Goal: Information Seeking & Learning: Learn about a topic

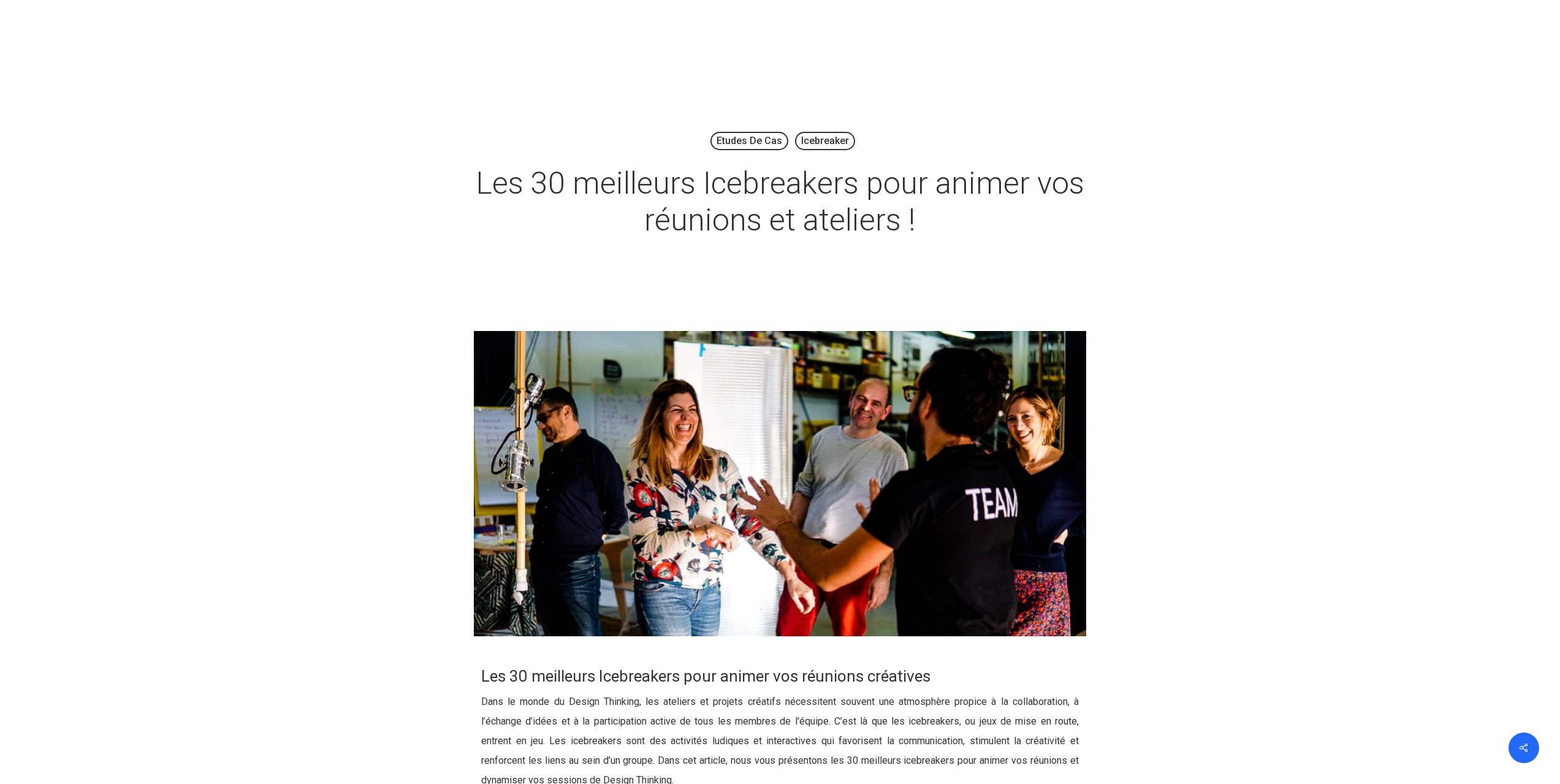
scroll to position [1153, 0]
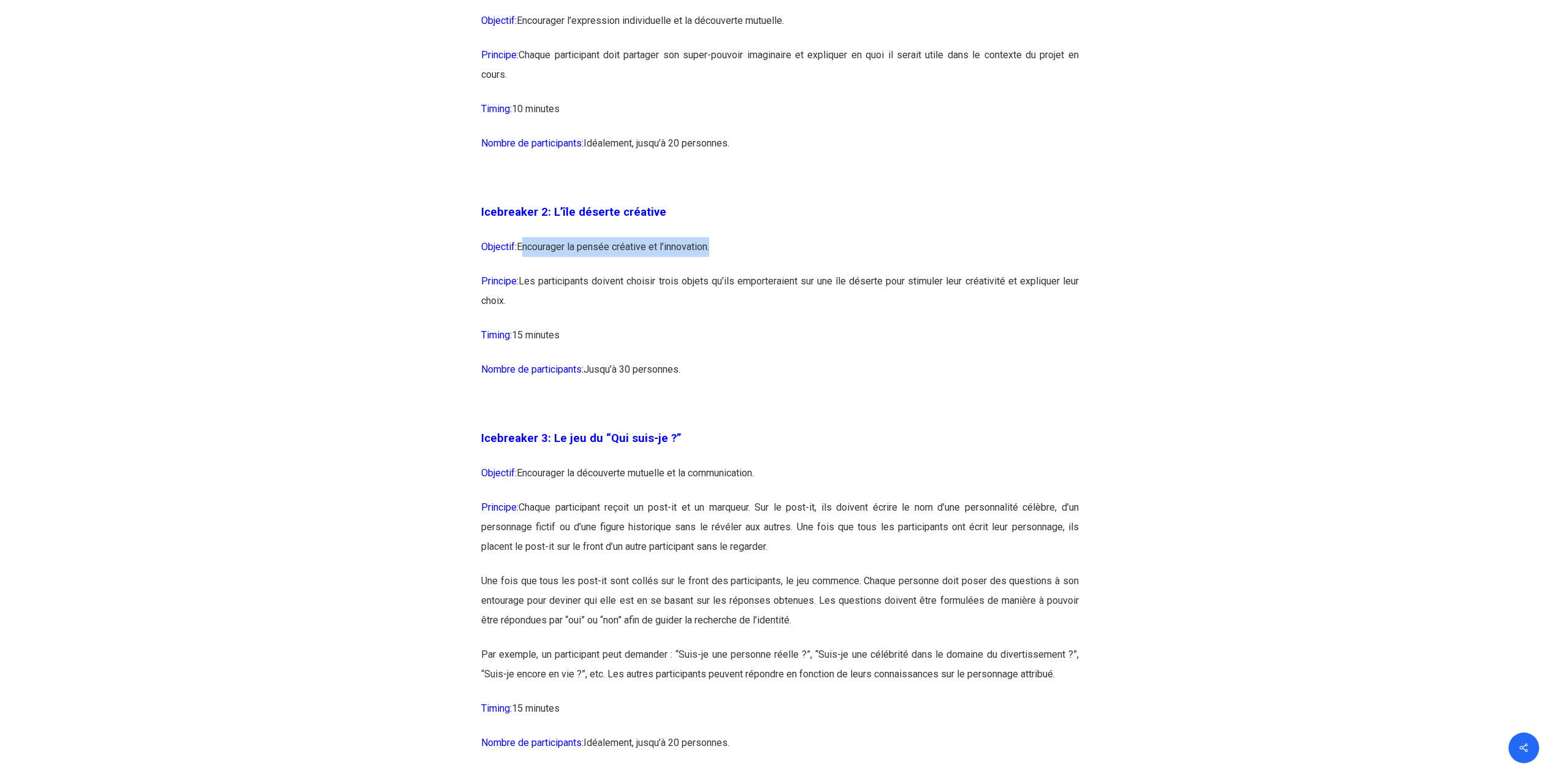
drag, startPoint x: 520, startPoint y: 247, endPoint x: 714, endPoint y: 247, distance: 194.0
click at [714, 247] on p "Objectif: Encourager la pensée créative et l’innovation." at bounding box center [780, 254] width 597 height 35
copy p "Encourager la pensée créative et l’innovation"
click at [656, 275] on p "Principe: Les participants doivent choisir trois objets qu’ils emporteraient su…" at bounding box center [780, 298] width 597 height 54
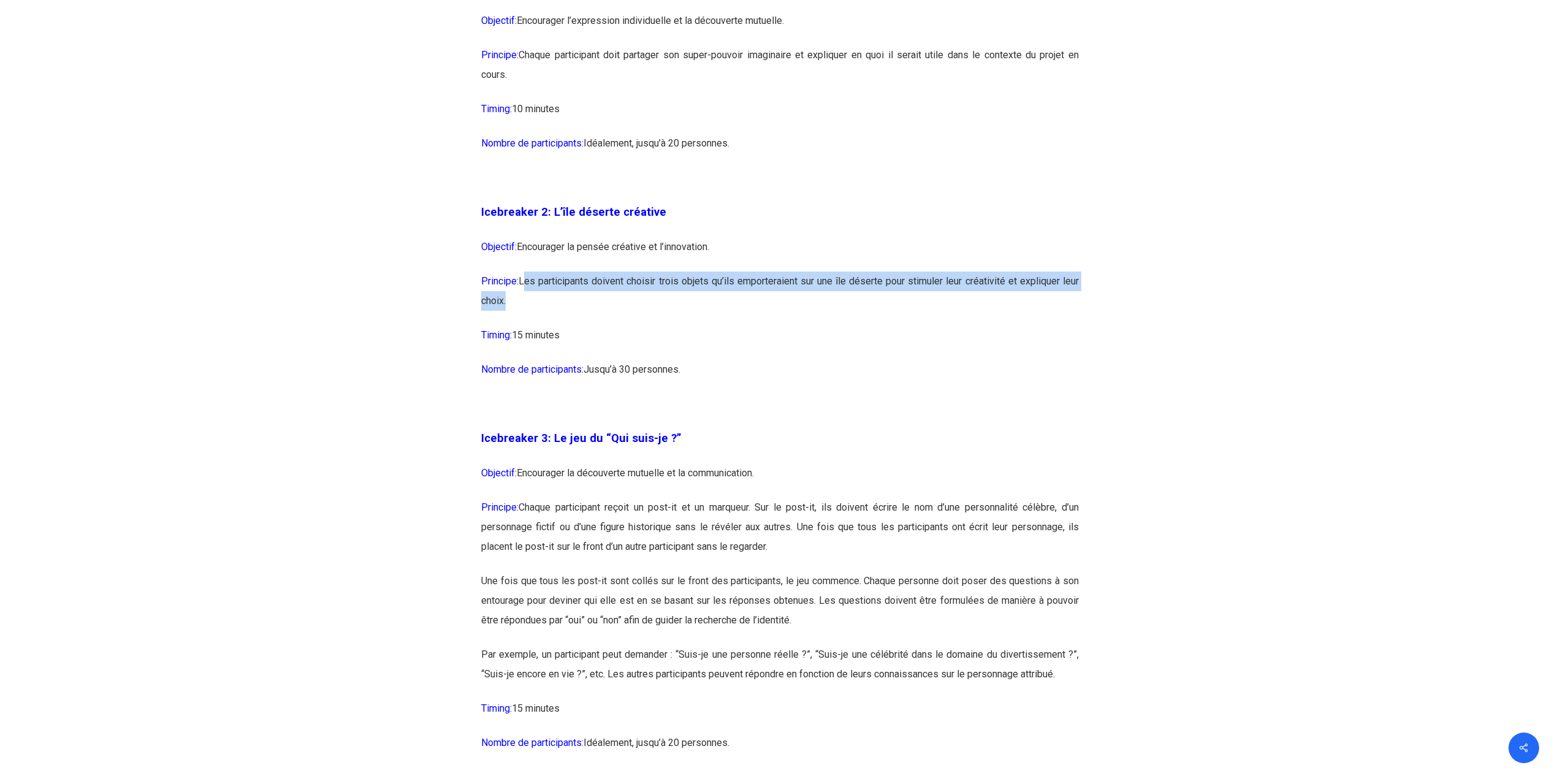
drag, startPoint x: 522, startPoint y: 281, endPoint x: 504, endPoint y: 307, distance: 31.6
click at [504, 307] on p "Principe: Les participants doivent choisir trois objets qu’ils emporteraient su…" at bounding box center [780, 298] width 597 height 54
copy p "Les participants doivent choisir trois objets qu’ils emporteraient sur une île …"
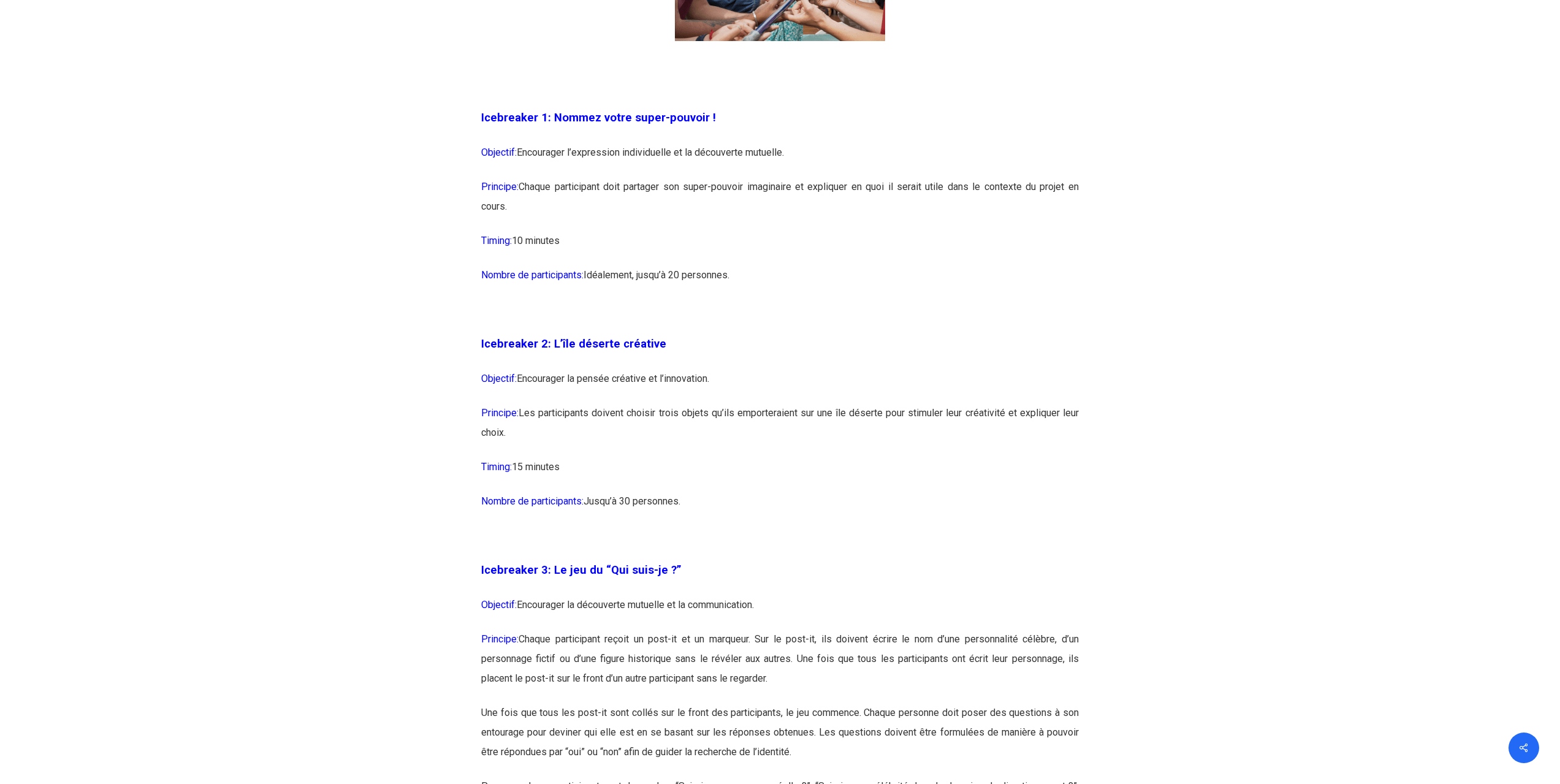
scroll to position [1026, 0]
